Goal: Find specific page/section: Find specific page/section

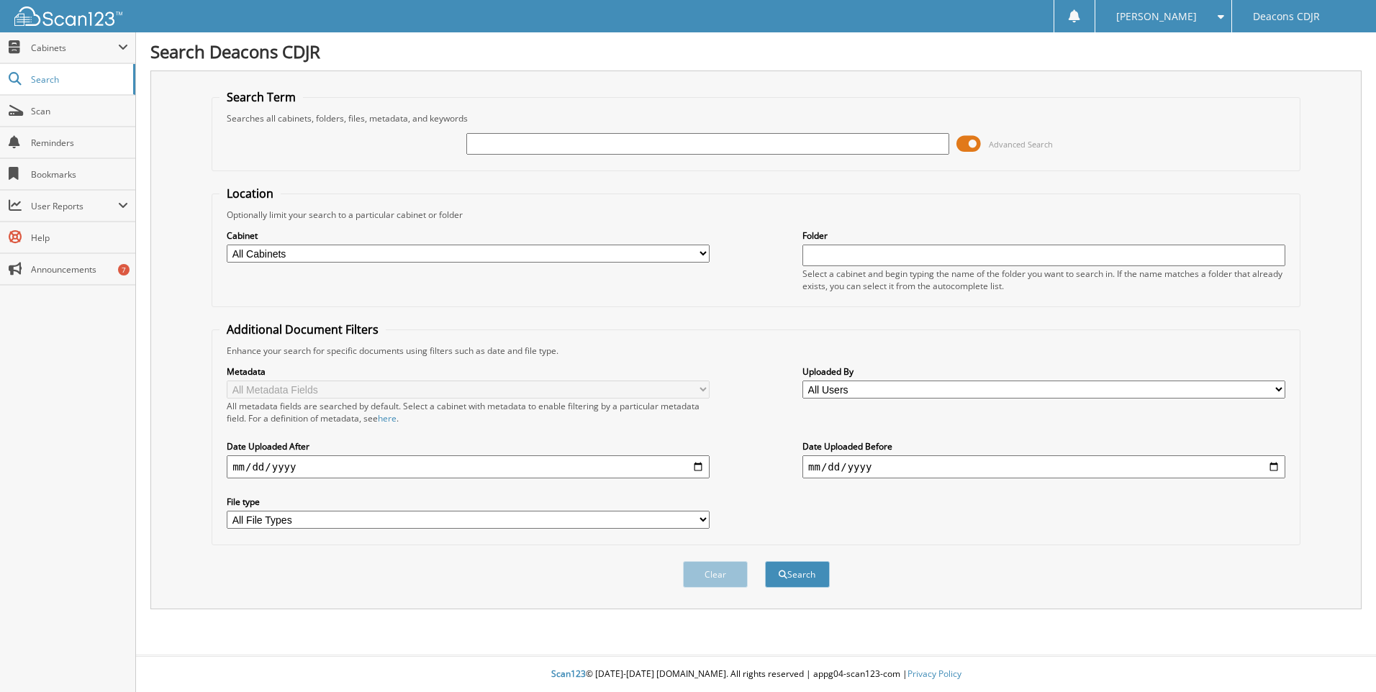
click at [512, 140] on input "text" at bounding box center [707, 144] width 483 height 22
type input "32418"
click at [765, 561] on button "Search" at bounding box center [797, 574] width 65 height 27
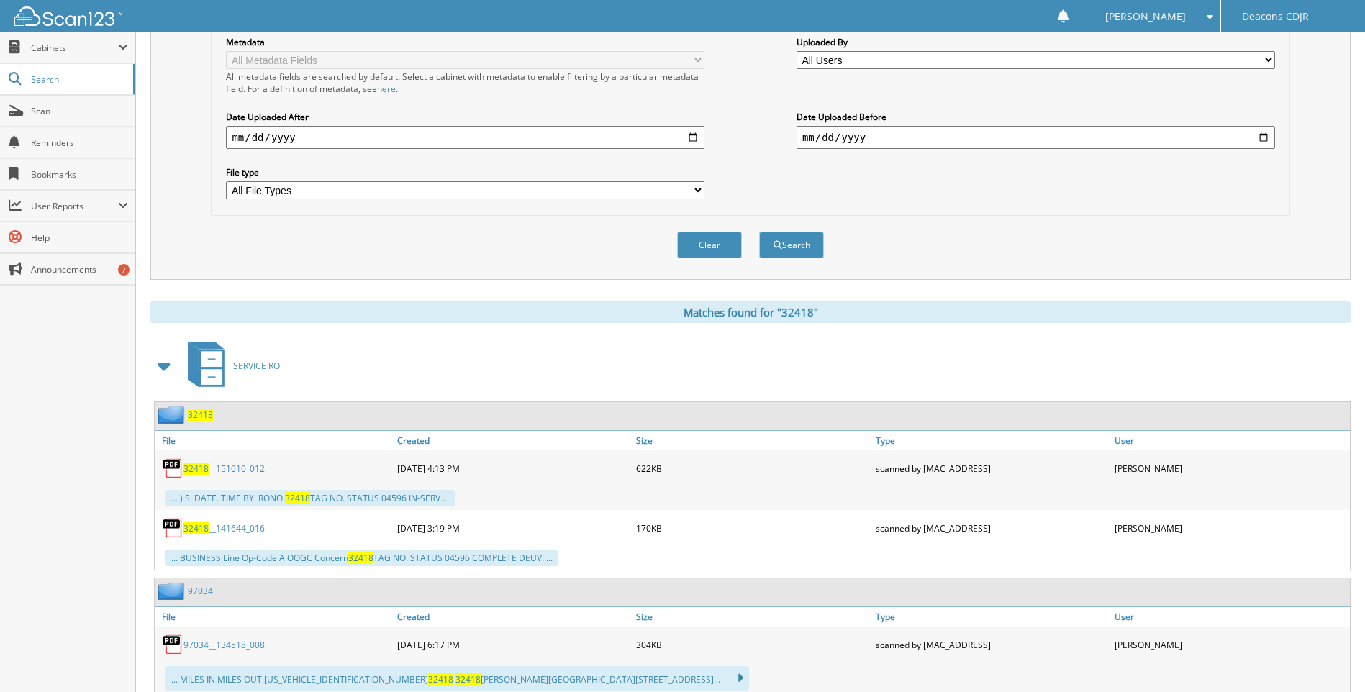
scroll to position [360, 0]
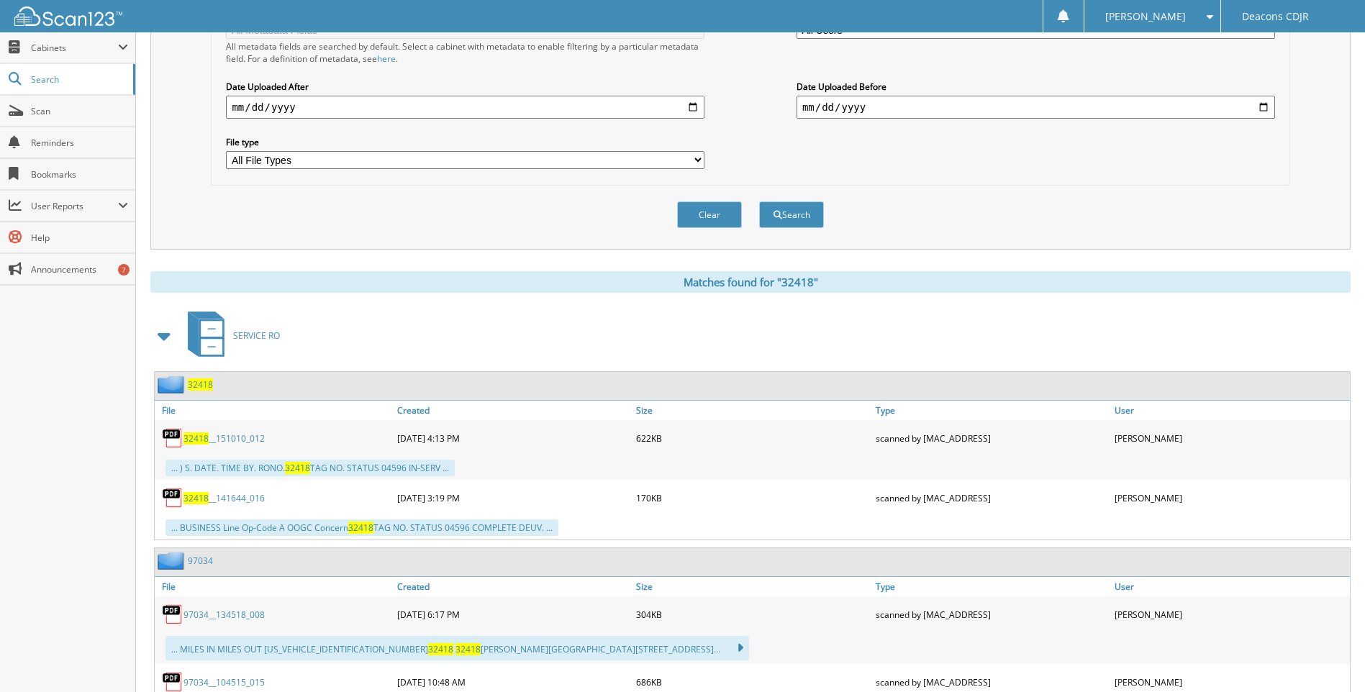
click at [192, 435] on span "32418" at bounding box center [196, 439] width 25 height 12
